Goal: Task Accomplishment & Management: Manage account settings

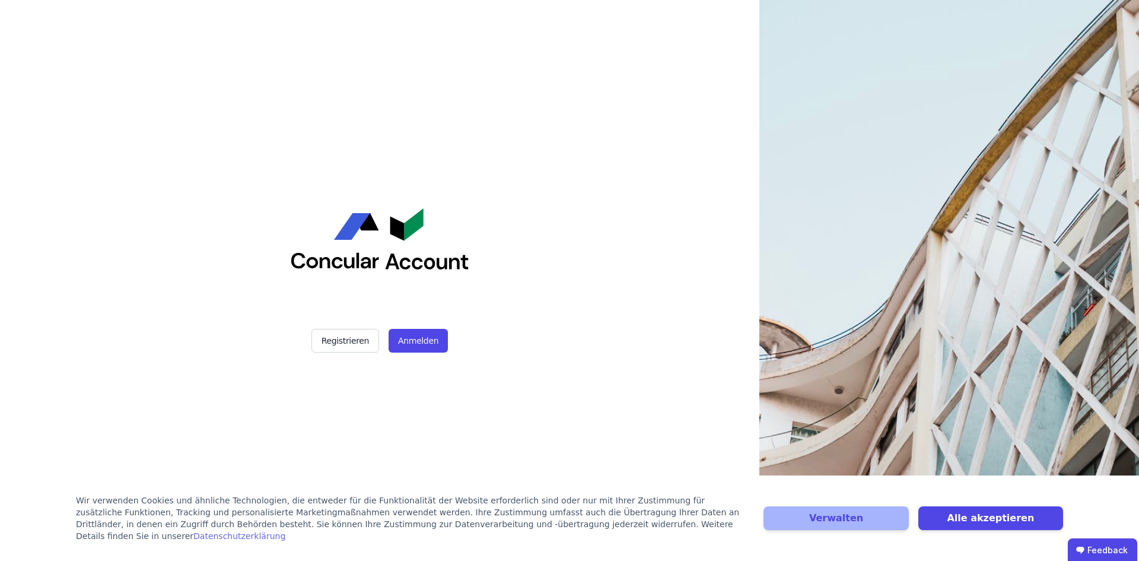
click at [444, 336] on div "Registrieren Anmelden" at bounding box center [379, 341] width 297 height 24
click at [434, 337] on button "Anmelden" at bounding box center [418, 341] width 59 height 24
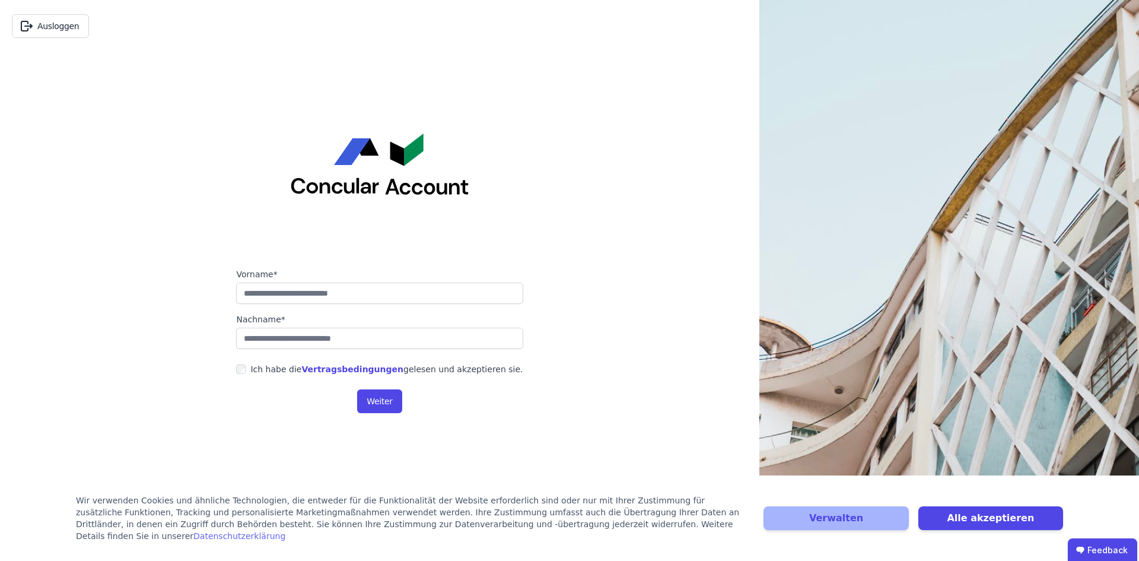
click at [380, 279] on label "Vorname*" at bounding box center [379, 274] width 287 height 12
click at [379, 292] on input "string" at bounding box center [379, 292] width 287 height 21
type input "****"
click at [349, 339] on input "string" at bounding box center [379, 337] width 287 height 21
type input "*********"
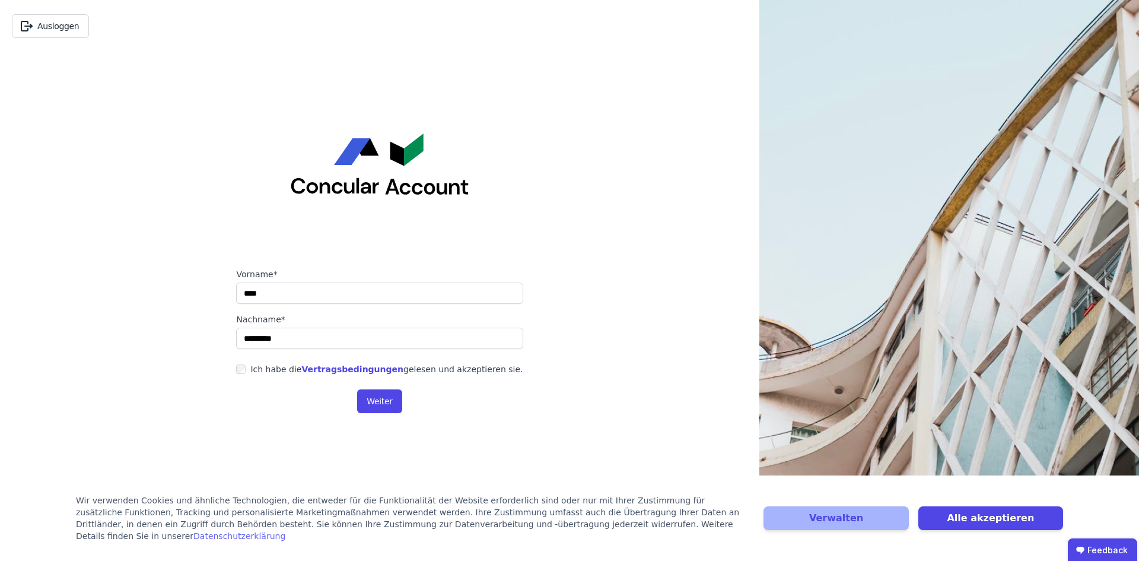
click at [254, 364] on div "Ich habe die Vertragsbedingungen gelesen und akzeptieren sie." at bounding box center [379, 368] width 287 height 21
click at [384, 405] on button "Weiter" at bounding box center [379, 401] width 44 height 24
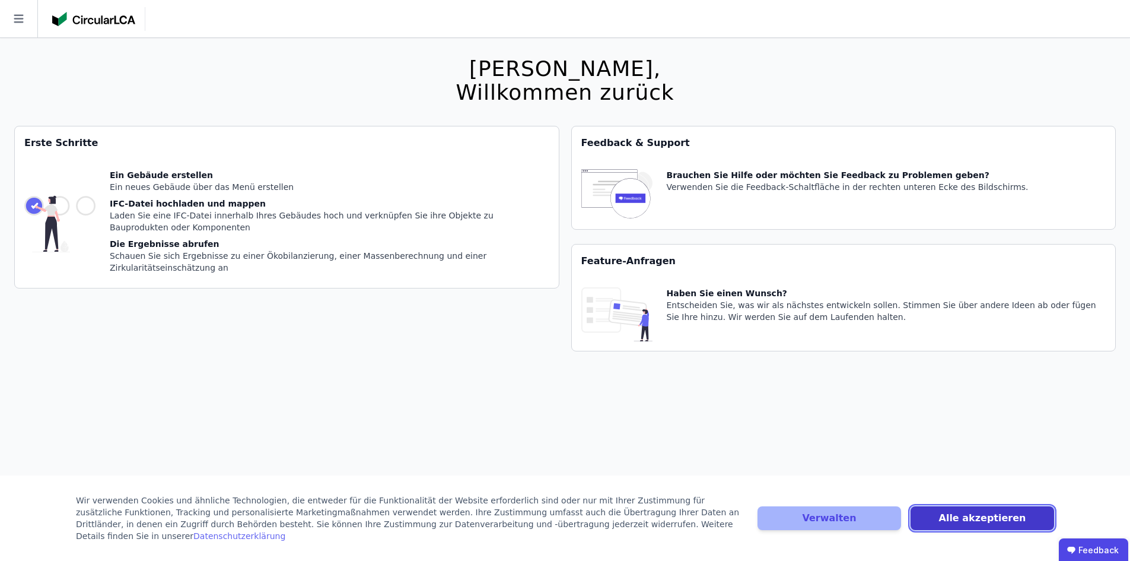
click at [996, 519] on button "Alle akzeptieren" at bounding box center [983, 518] width 144 height 24
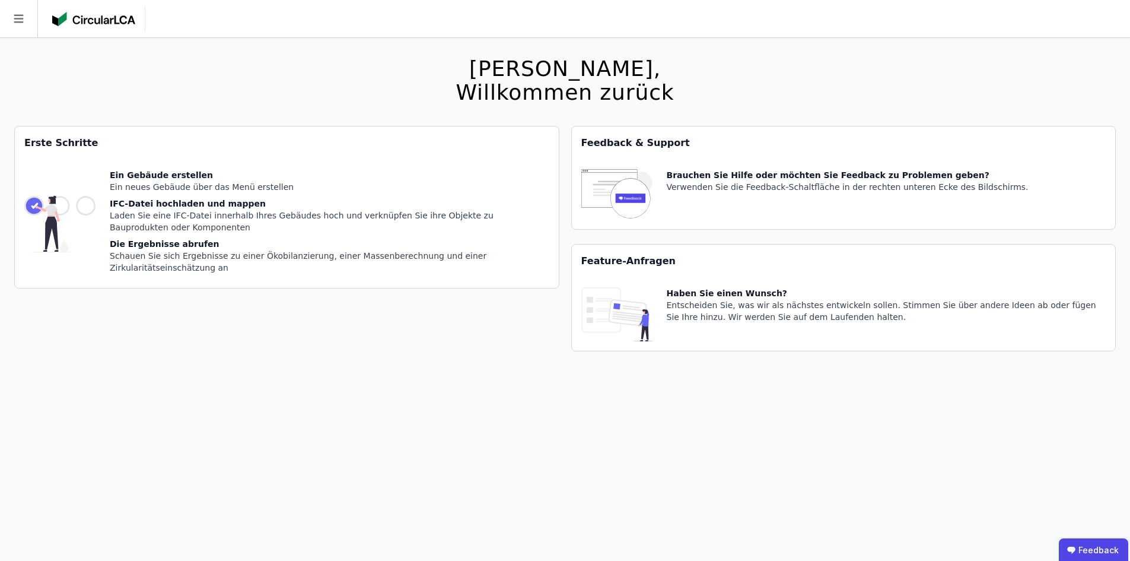
click at [141, 172] on div "Ein Gebäude erstellen" at bounding box center [330, 175] width 440 height 12
click at [79, 198] on img at bounding box center [59, 223] width 71 height 109
click at [30, 19] on icon at bounding box center [18, 18] width 37 height 37
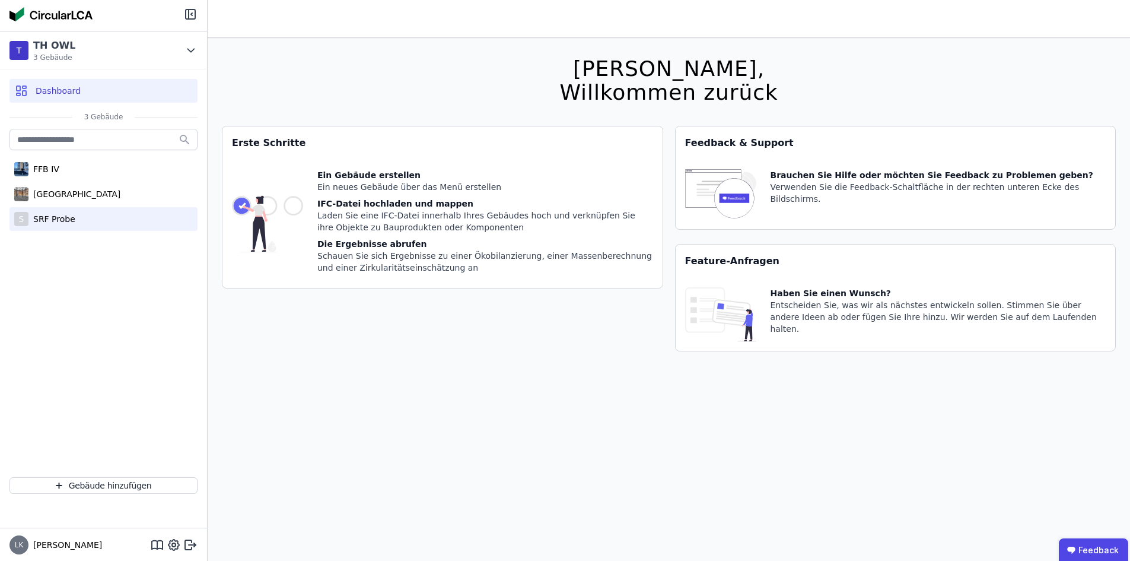
click at [166, 220] on div "S SRF Probe" at bounding box center [103, 219] width 188 height 24
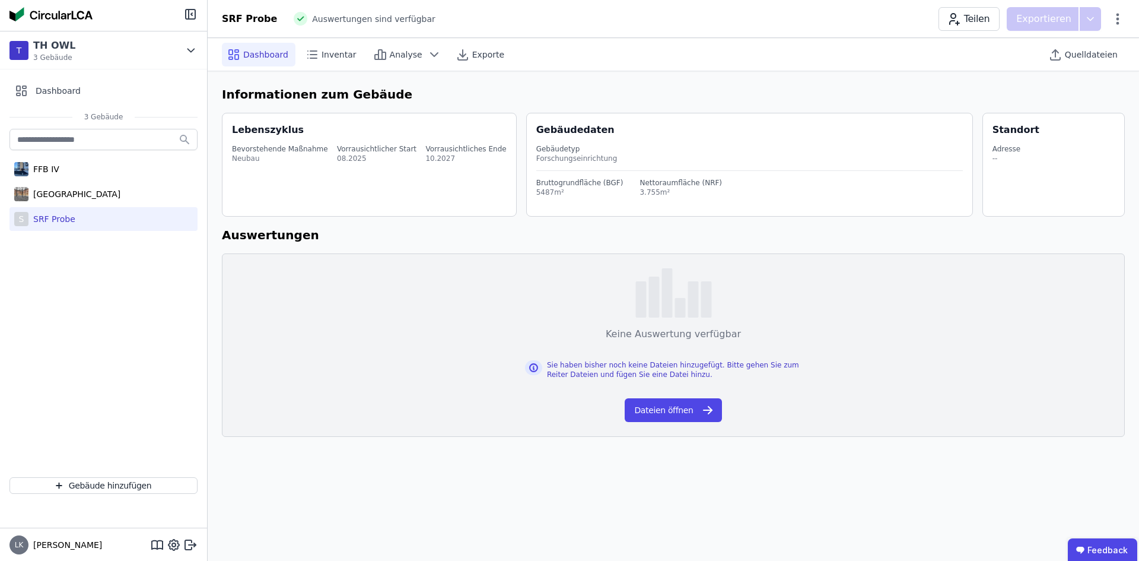
drag, startPoint x: 167, startPoint y: 220, endPoint x: 161, endPoint y: 221, distance: 6.1
click at [161, 221] on div "S SRF Probe" at bounding box center [103, 219] width 188 height 24
click at [383, 9] on div "SRF Probe Auswertungen sind verfügbar Teilen Exportieren" at bounding box center [673, 19] width 931 height 24
click at [390, 53] on span "Analyse" at bounding box center [406, 55] width 33 height 12
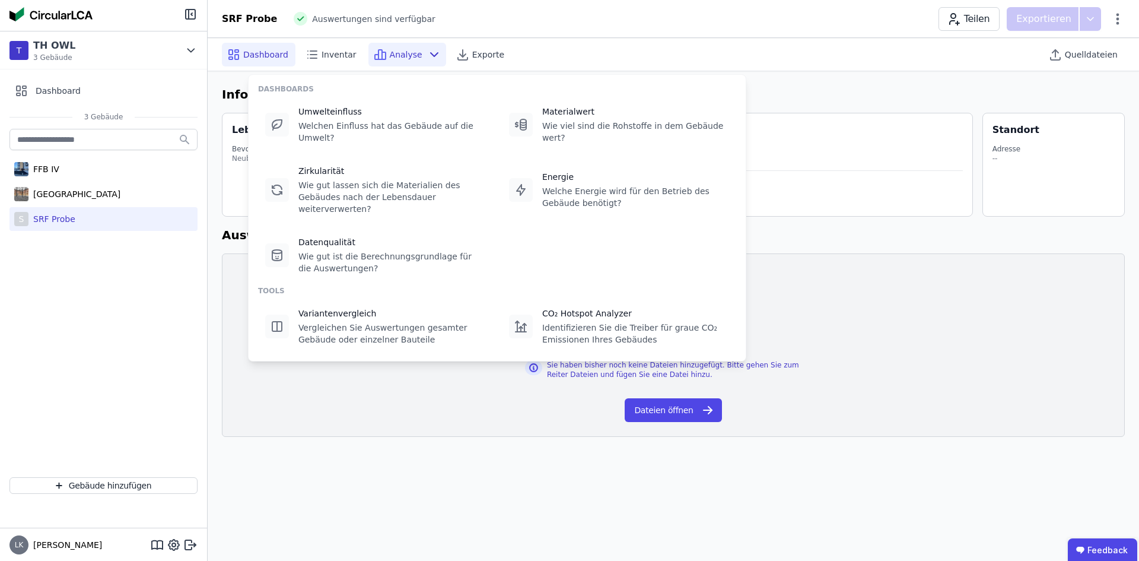
click at [113, 216] on div "S SRF Probe" at bounding box center [103, 219] width 188 height 24
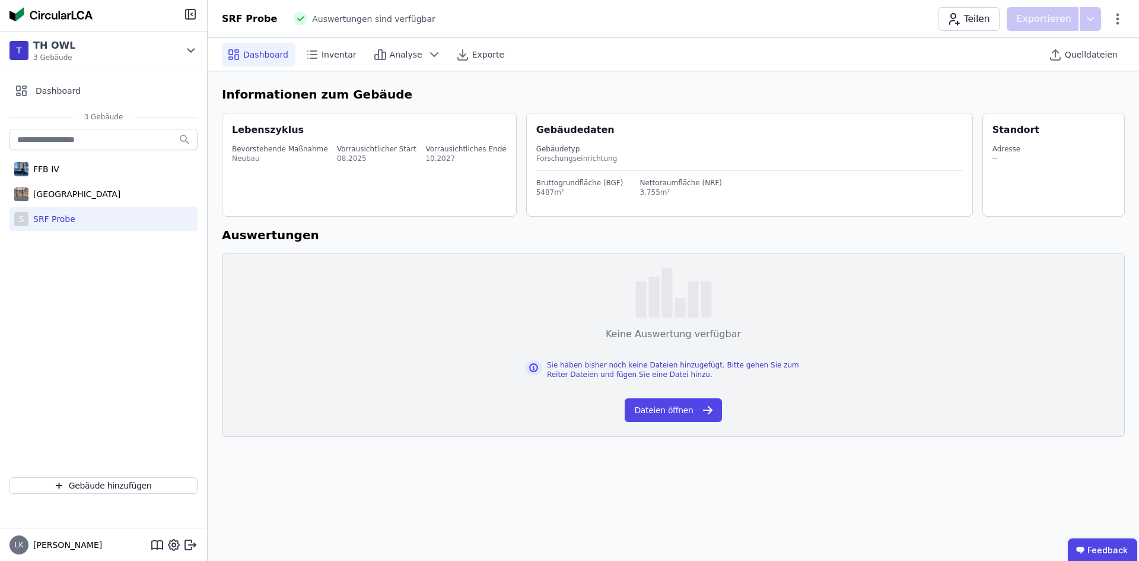
click at [44, 219] on div "SRF Probe" at bounding box center [51, 219] width 47 height 12
drag, startPoint x: 55, startPoint y: 215, endPoint x: 48, endPoint y: 215, distance: 6.6
click at [48, 215] on div "SRF Probe" at bounding box center [51, 219] width 47 height 12
click at [50, 215] on div "SRF Probe" at bounding box center [51, 219] width 47 height 12
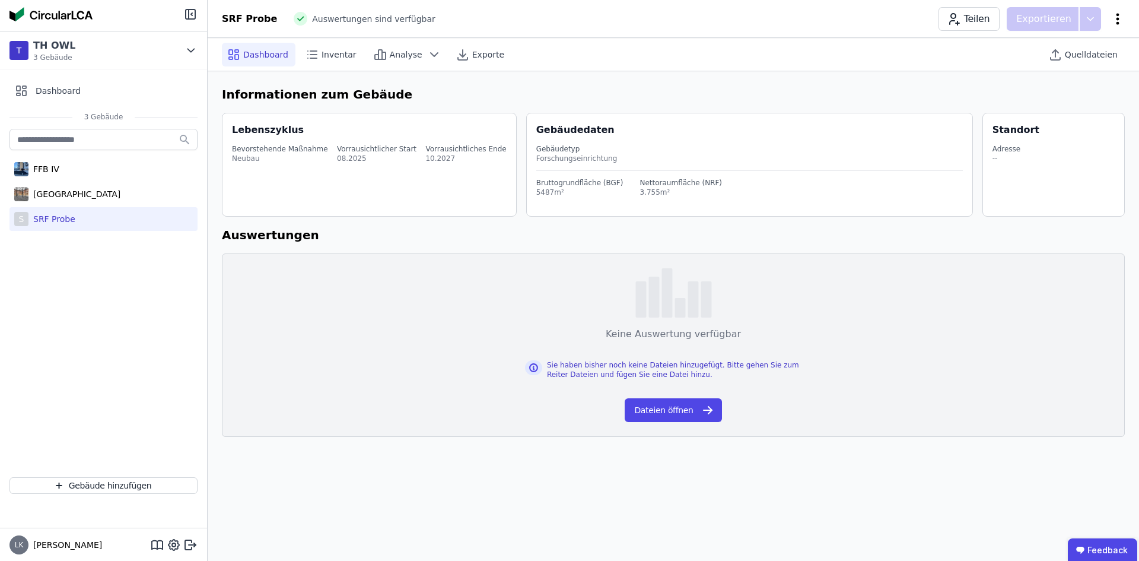
click at [1124, 16] on icon at bounding box center [1118, 19] width 14 height 14
click at [1044, 67] on span "Gebäude löschen" at bounding box center [1055, 68] width 72 height 12
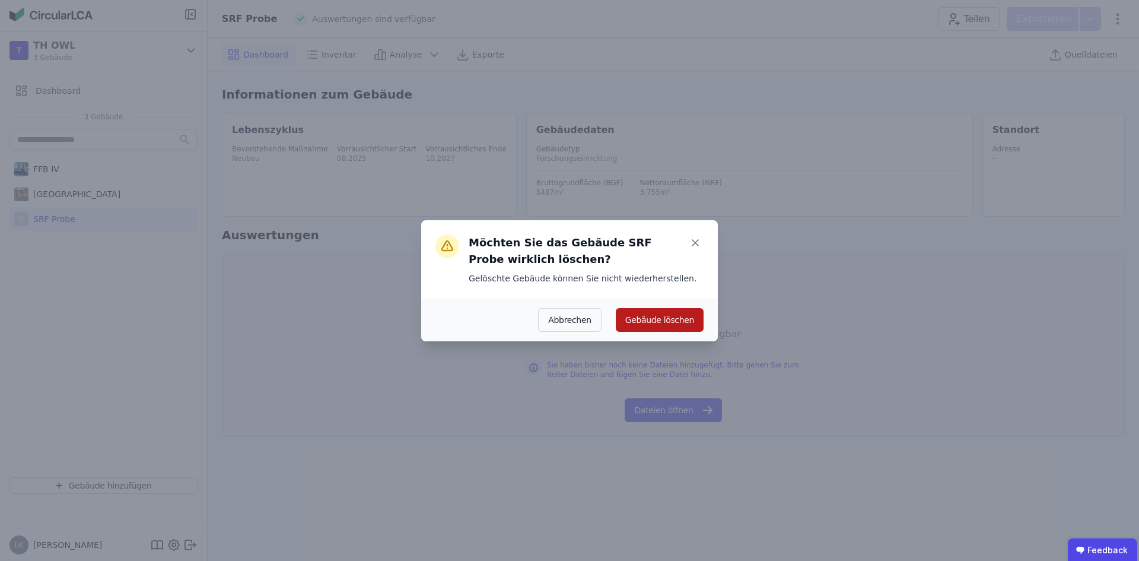
click at [673, 324] on button "Gebäude löschen" at bounding box center [660, 320] width 88 height 24
